Goal: Obtain resource: Obtain resource

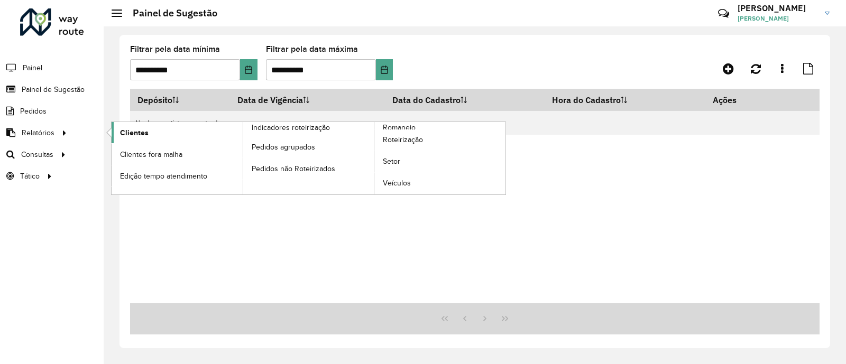
click at [131, 133] on span "Clientes" at bounding box center [134, 132] width 29 height 11
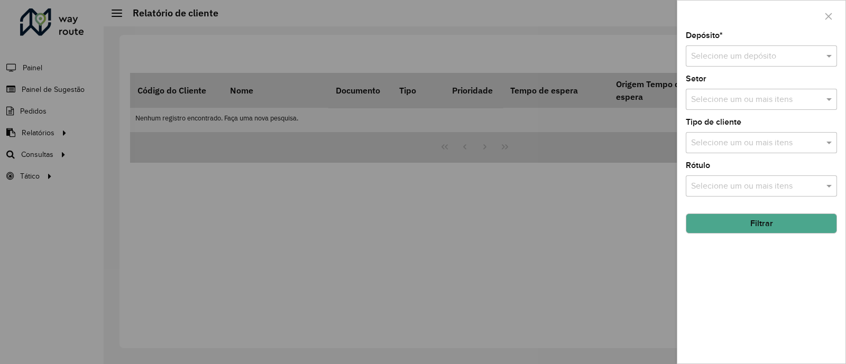
click at [738, 136] on div "Selecione um ou mais itens" at bounding box center [761, 142] width 151 height 21
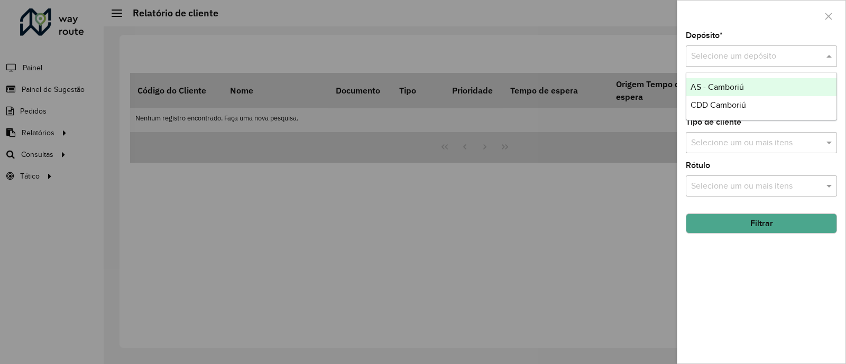
click at [714, 52] on input "text" at bounding box center [751, 56] width 120 height 13
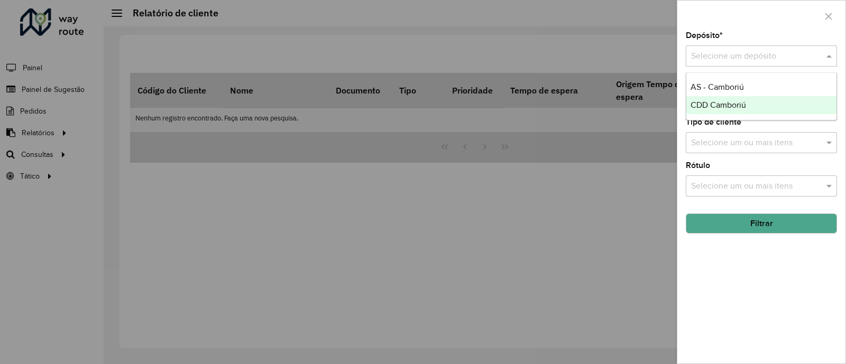
click at [702, 102] on span "CDD Camboriú" at bounding box center [719, 104] width 56 height 9
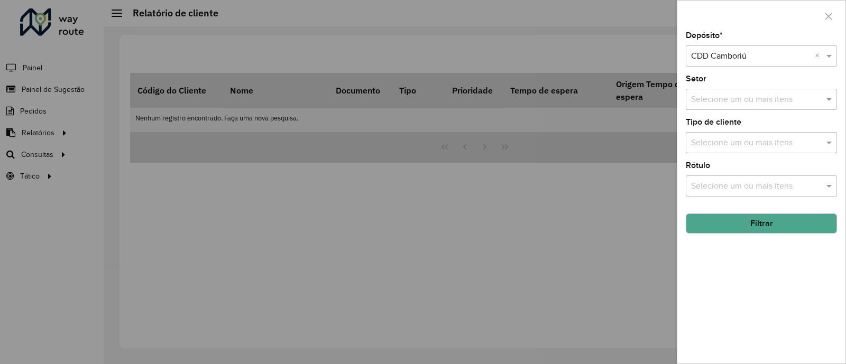
click at [713, 145] on input "text" at bounding box center [756, 143] width 135 height 13
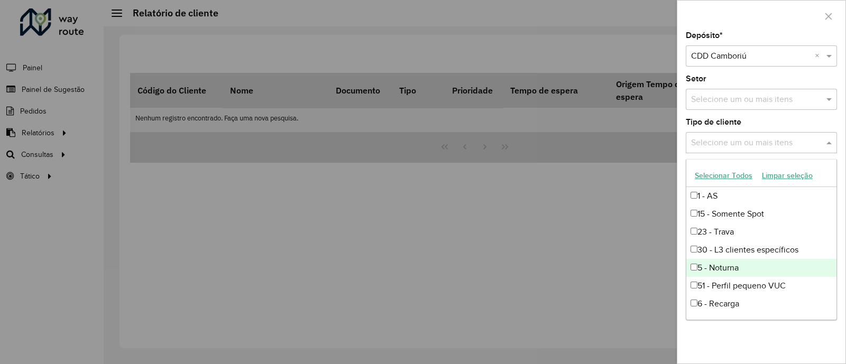
click at [713, 269] on div "5 - Noturna" at bounding box center [761, 268] width 150 height 18
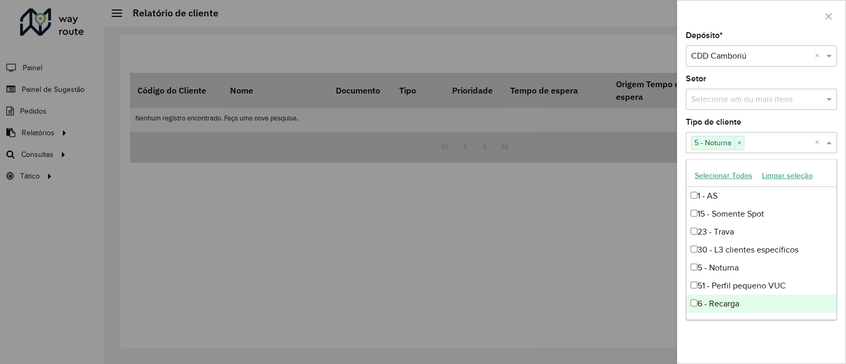
click at [737, 338] on div "Depósito * Selecione um depósito × CDD Camboriú × Setor Selecione um ou mais it…" at bounding box center [761, 198] width 168 height 332
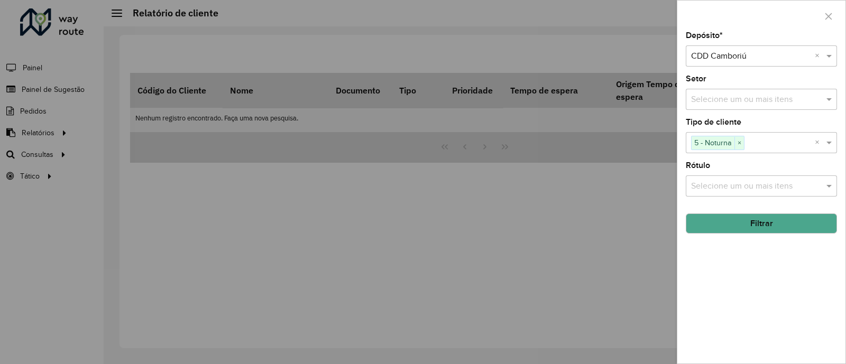
click at [722, 187] on input "text" at bounding box center [756, 186] width 135 height 13
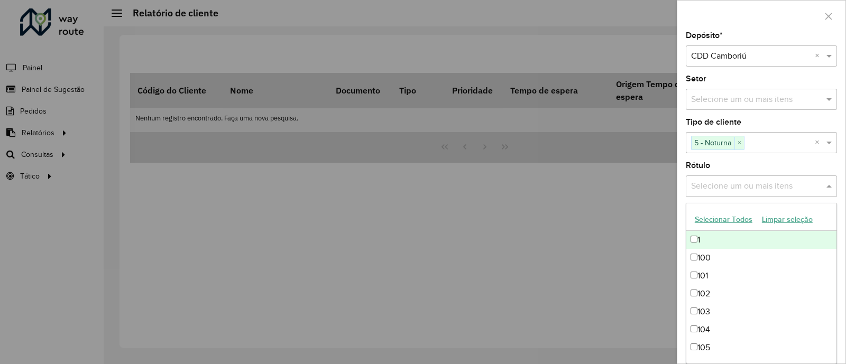
click at [771, 152] on div "Selecione um ou mais itens 5 - Noturna ×" at bounding box center [750, 143] width 129 height 20
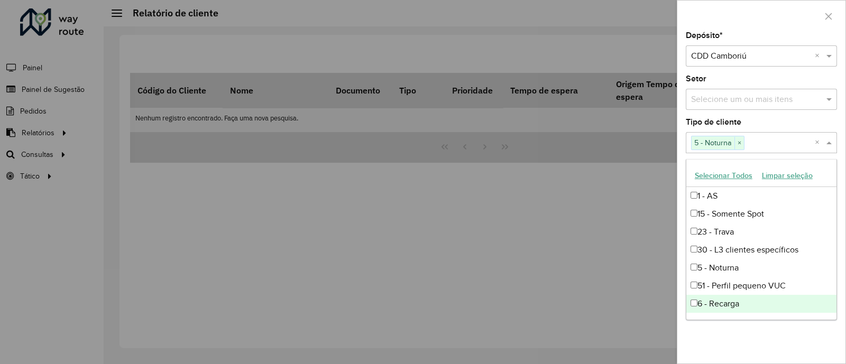
drag, startPoint x: 767, startPoint y: 355, endPoint x: 755, endPoint y: 311, distance: 45.9
click at [767, 354] on div "Depósito * Selecione um depósito × CDD Camboriú × Setor Selecione um ou mais it…" at bounding box center [761, 198] width 168 height 332
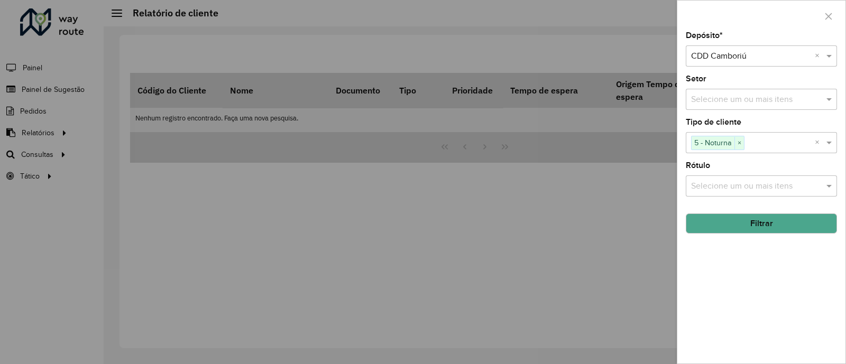
click at [738, 225] on button "Filtrar" at bounding box center [761, 224] width 151 height 20
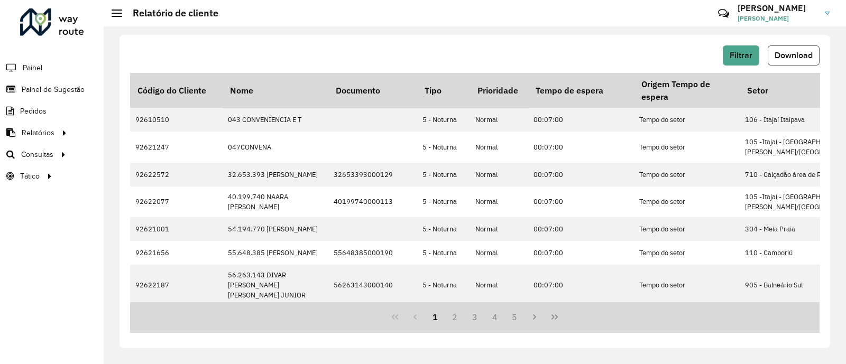
click at [801, 54] on span "Download" at bounding box center [794, 55] width 38 height 9
